Goal: Information Seeking & Learning: Check status

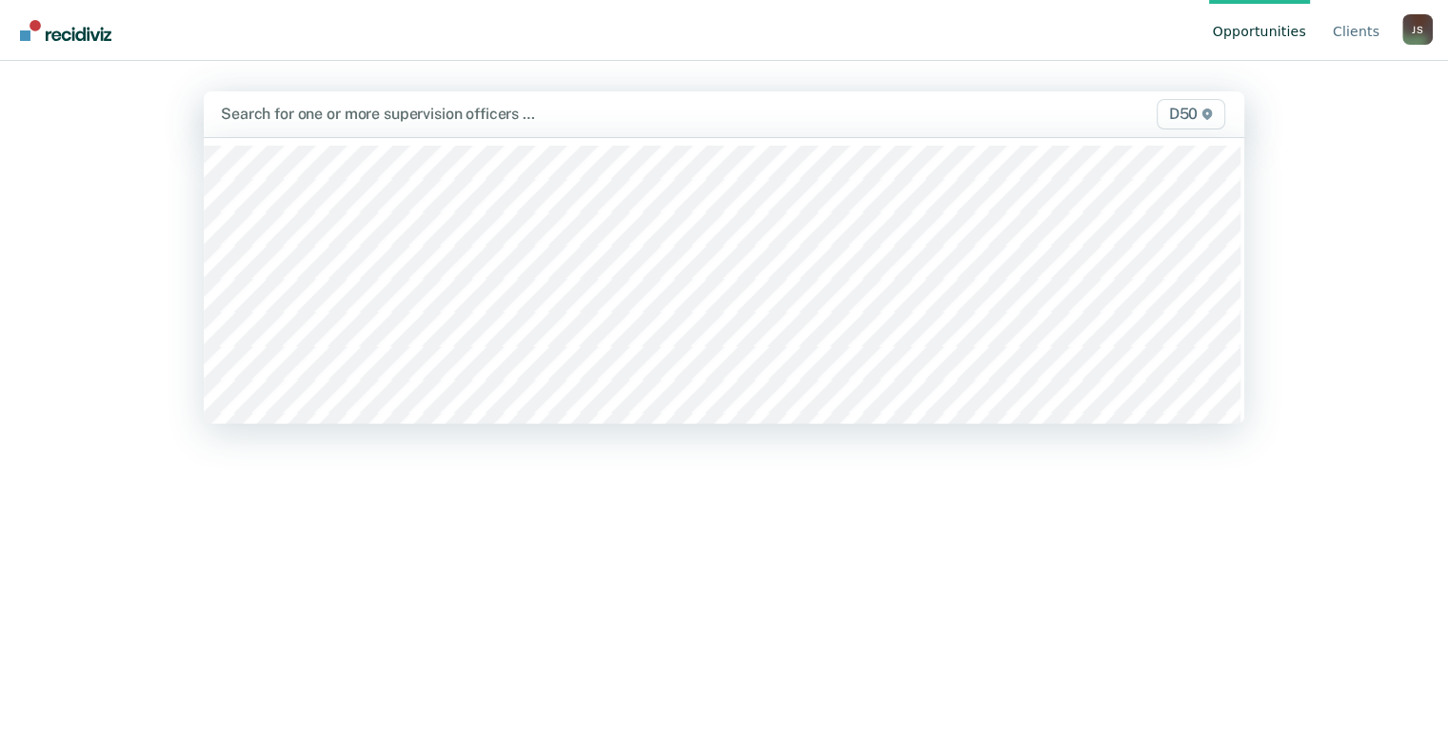
click at [327, 112] on div at bounding box center [573, 114] width 704 height 22
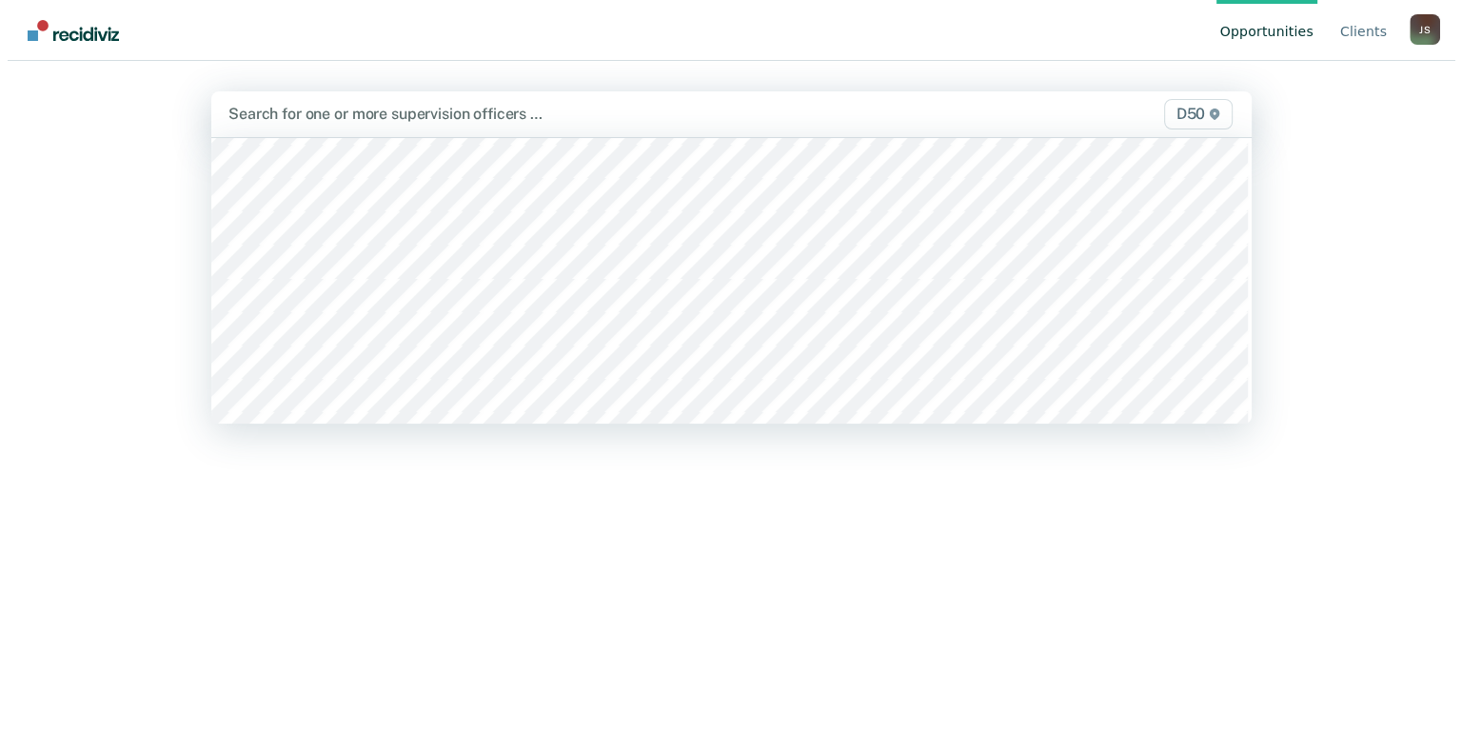
scroll to position [1238, 0]
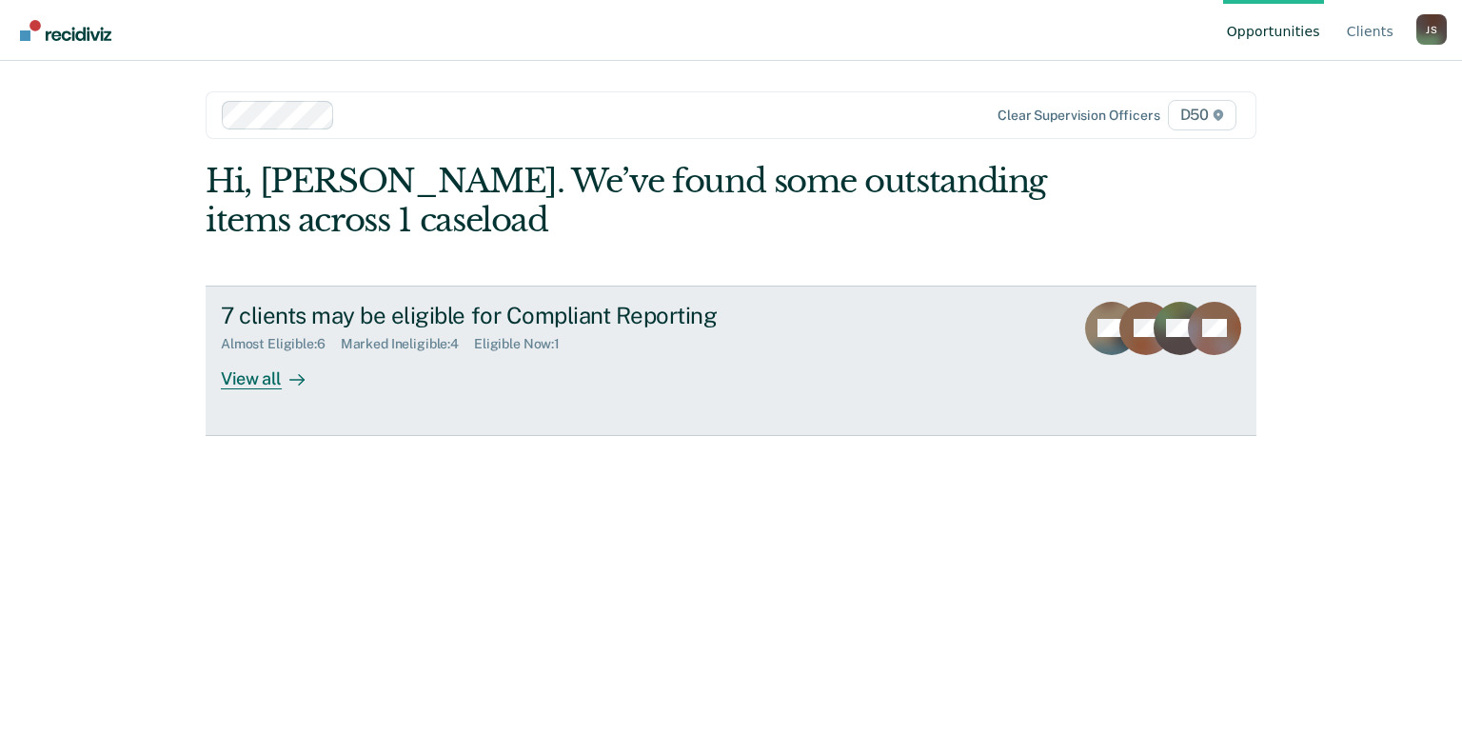
click at [255, 377] on div "View all" at bounding box center [274, 370] width 107 height 37
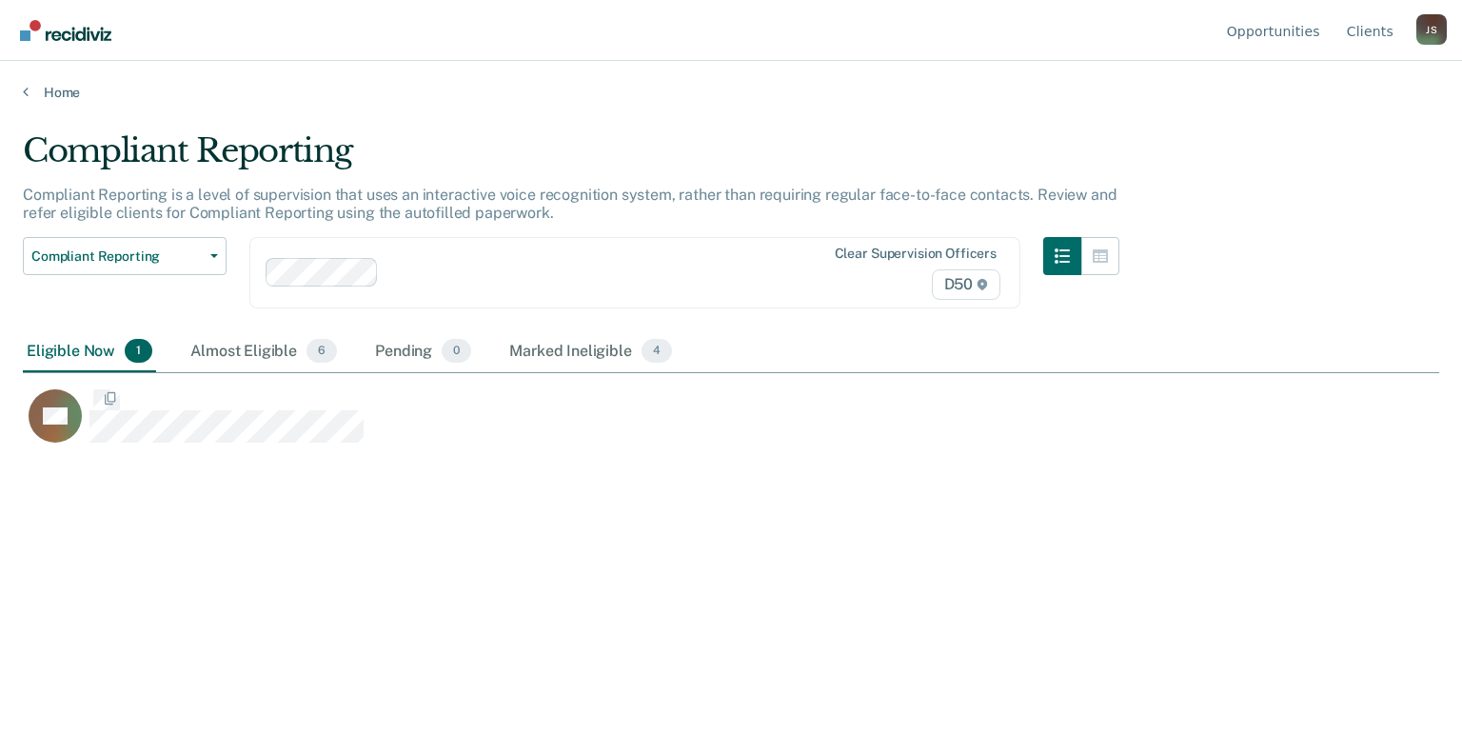
scroll to position [465, 1401]
click at [274, 355] on div "Almost Eligible 6" at bounding box center [264, 352] width 154 height 42
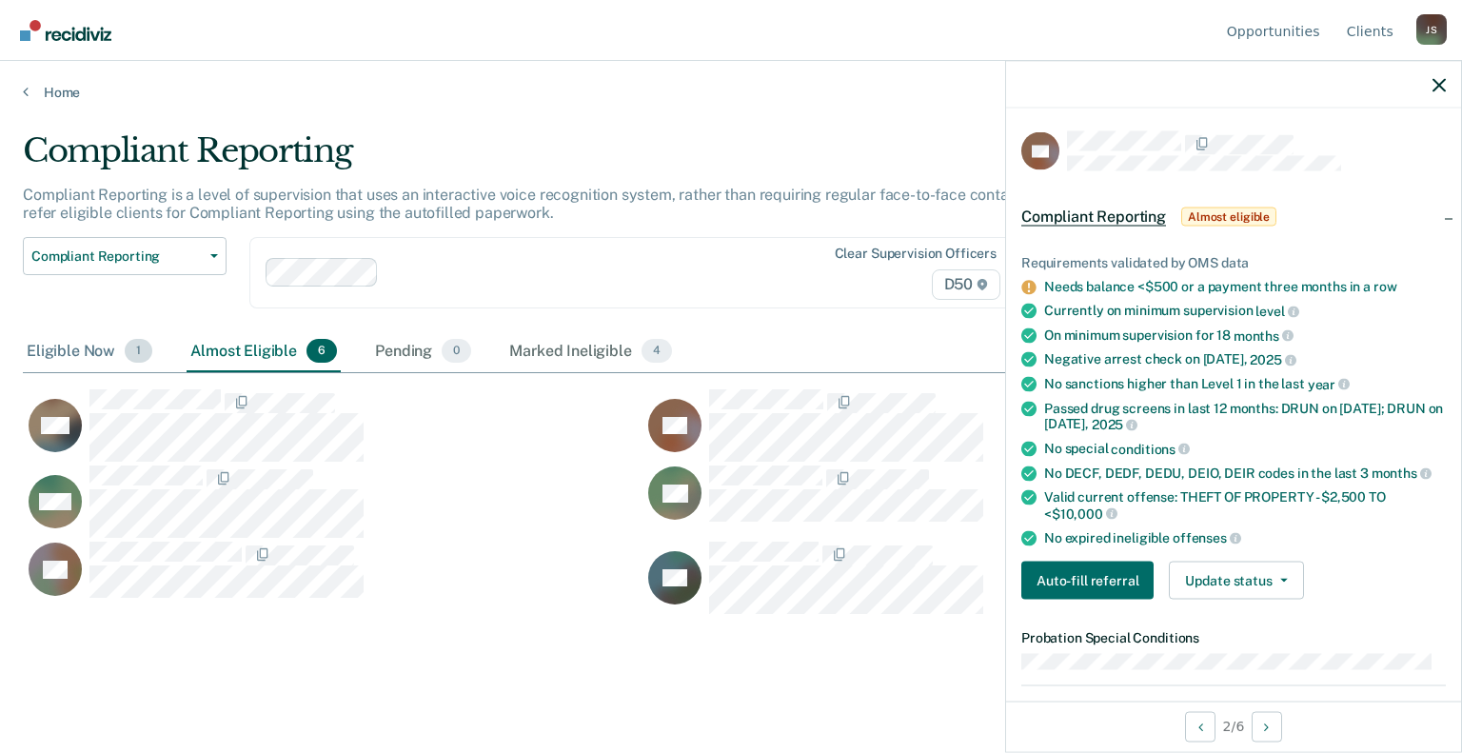
click at [54, 340] on div "Eligible Now 1" at bounding box center [89, 352] width 133 height 42
